Goal: Task Accomplishment & Management: Complete application form

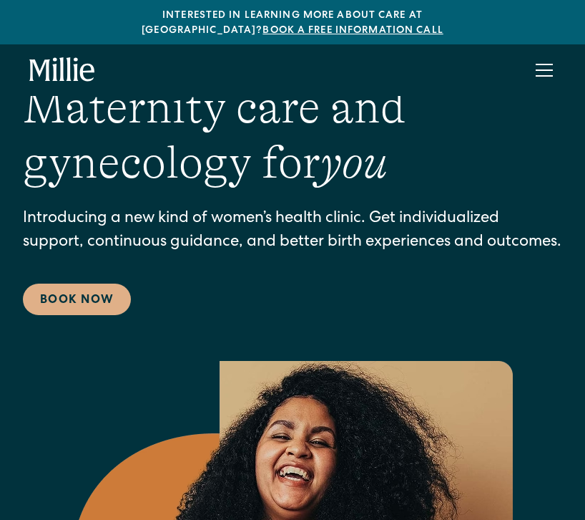
click at [540, 57] on div "menu" at bounding box center [544, 70] width 34 height 34
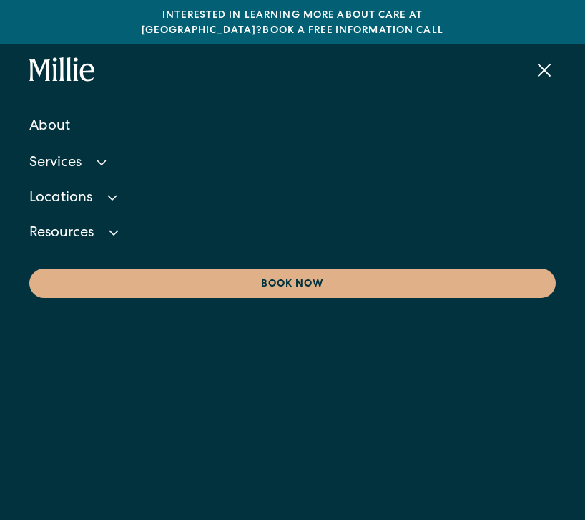
click at [546, 64] on div "menu" at bounding box center [544, 70] width 13 height 13
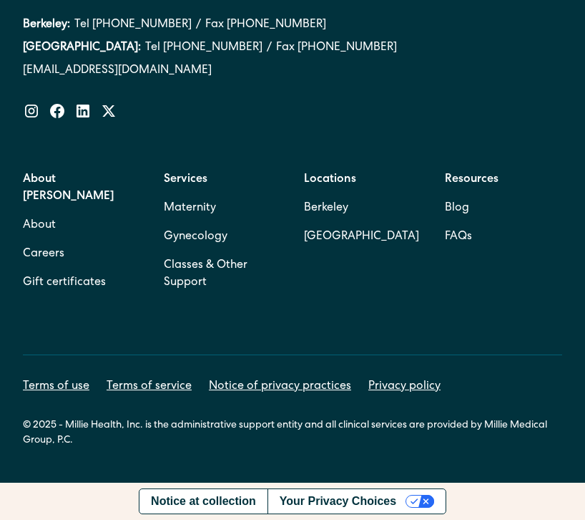
scroll to position [8639, 0]
click at [61, 240] on link "Careers" at bounding box center [44, 254] width 42 height 29
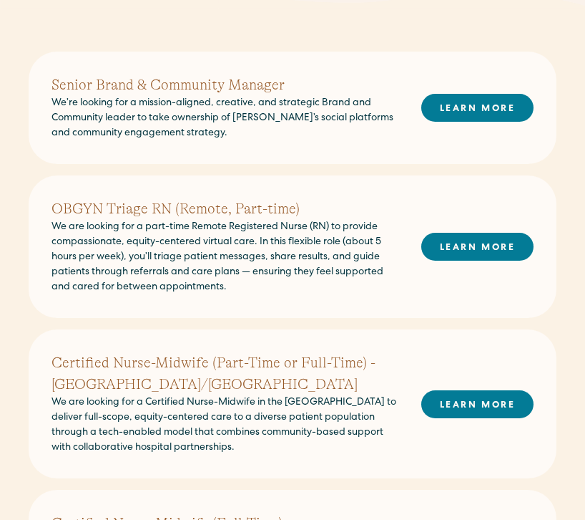
scroll to position [351, 0]
click at [495, 251] on link "LEARN MORE" at bounding box center [478, 247] width 112 height 28
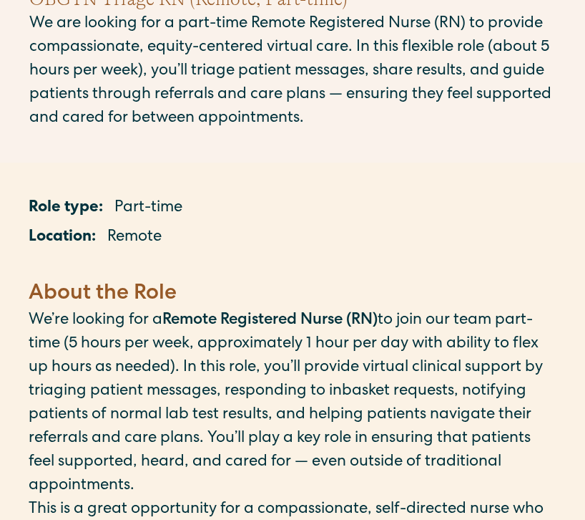
scroll to position [123, 0]
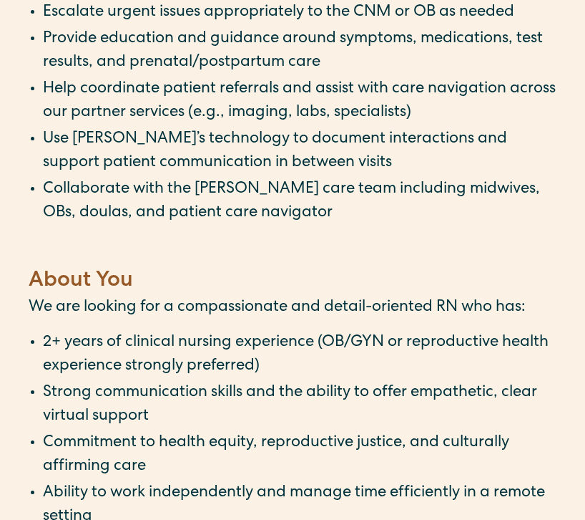
scroll to position [806, 0]
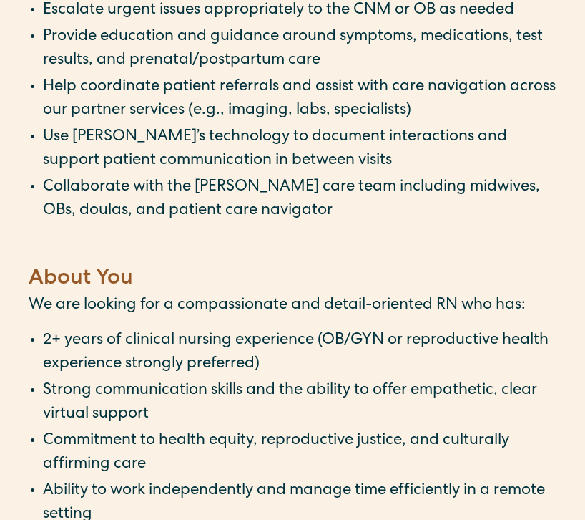
click at [352, 198] on li "Collaborate with the Millie care team including midwives, OBs, doulas, and pati…" at bounding box center [300, 211] width 514 height 71
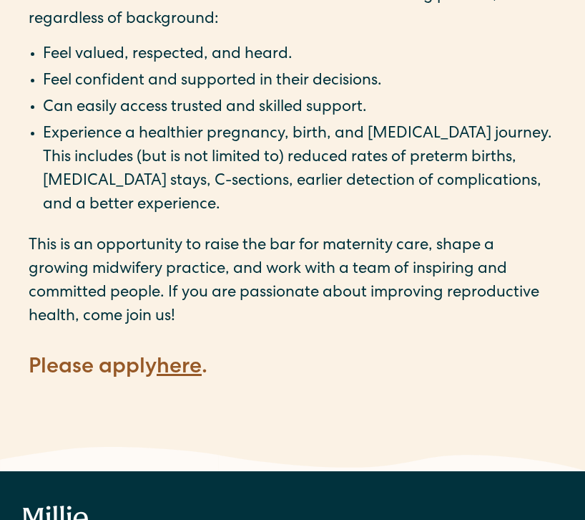
scroll to position [1917, 0]
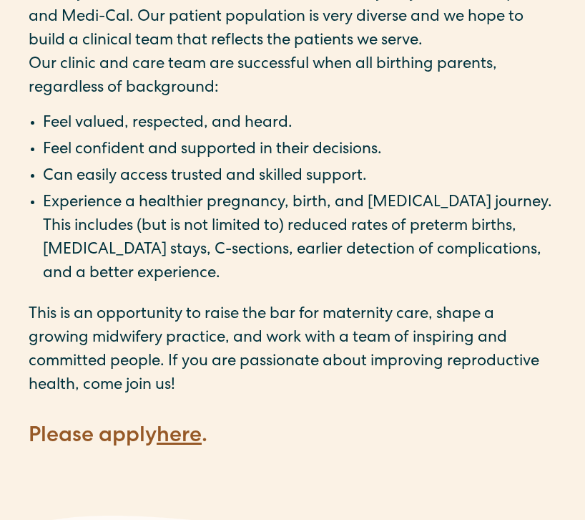
click at [188, 426] on strong "here" at bounding box center [179, 436] width 45 height 21
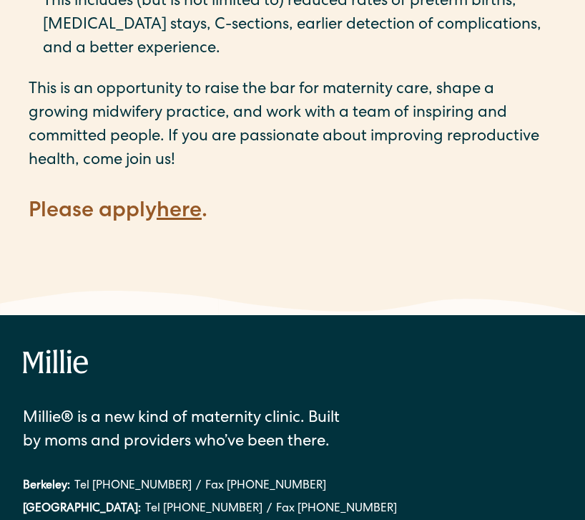
scroll to position [2252, 0]
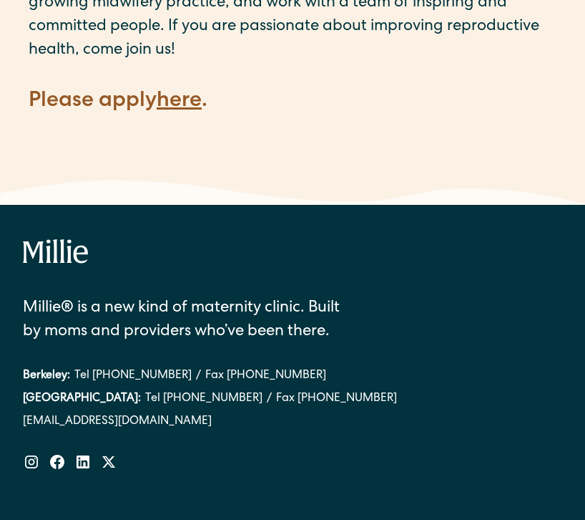
click at [183, 91] on strong "here" at bounding box center [179, 101] width 45 height 21
